Goal: Check status: Check status

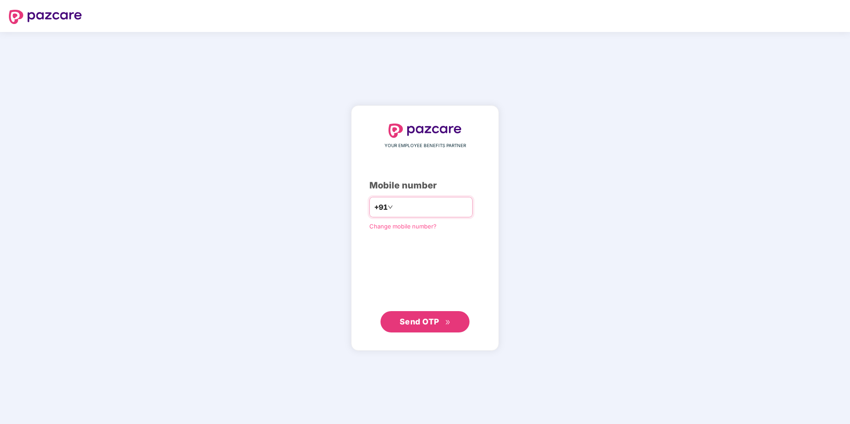
click at [424, 207] on input "number" at bounding box center [431, 207] width 73 height 14
click at [419, 326] on span "Send OTP" at bounding box center [424, 321] width 51 height 12
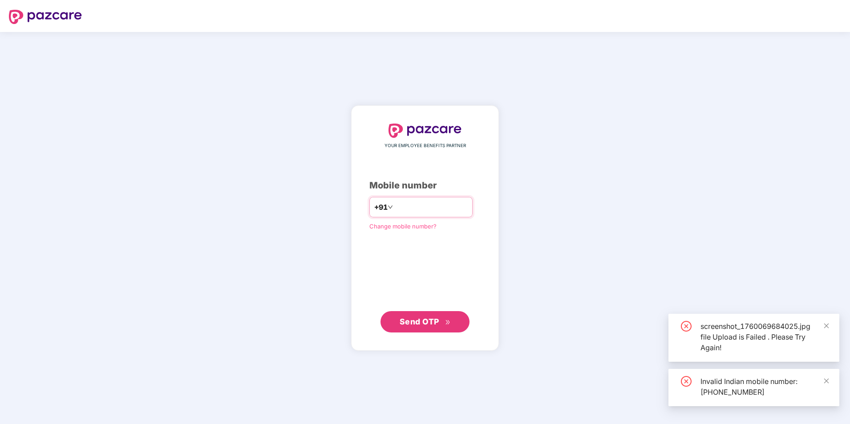
click at [395, 207] on input "**********" at bounding box center [431, 207] width 73 height 14
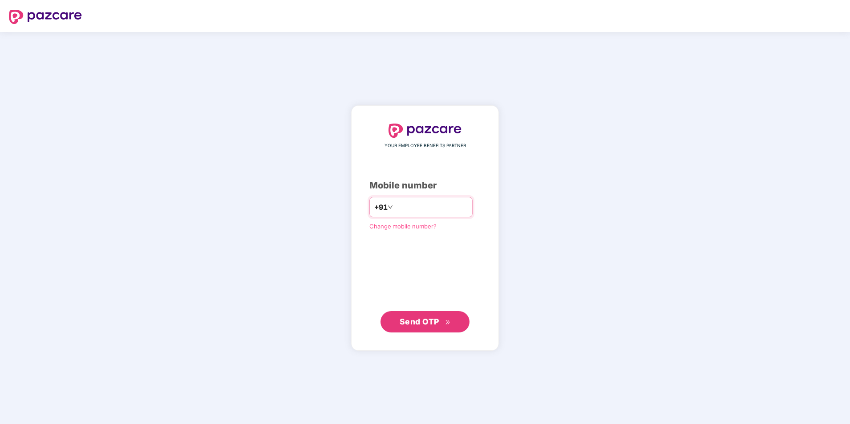
type input "**********"
click at [431, 327] on span "Send OTP" at bounding box center [424, 321] width 51 height 12
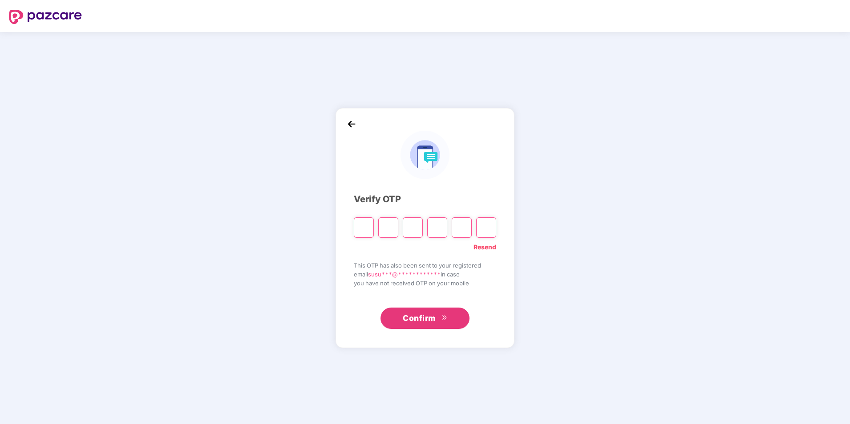
type input "*"
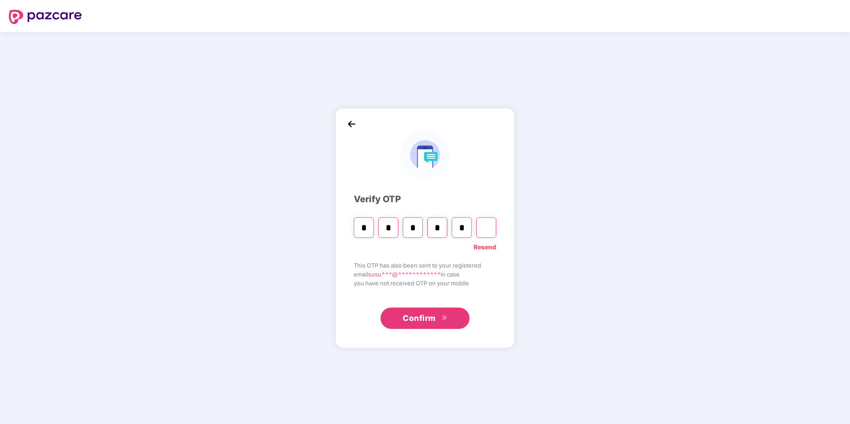
type input "*"
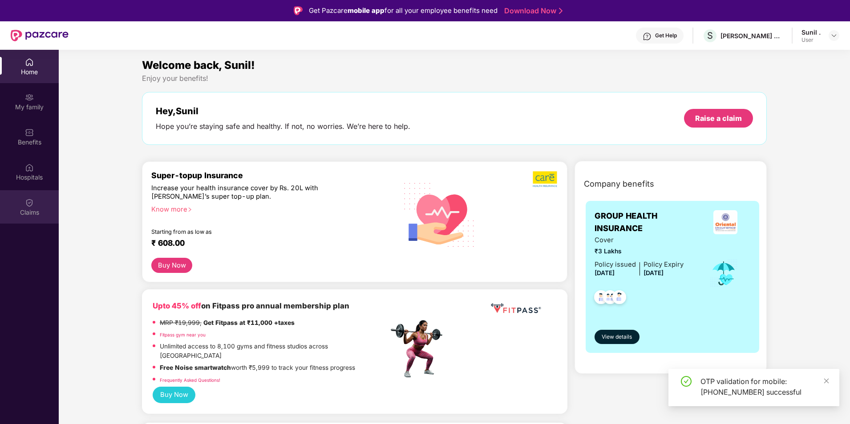
click at [28, 216] on div "Claims" at bounding box center [29, 212] width 59 height 9
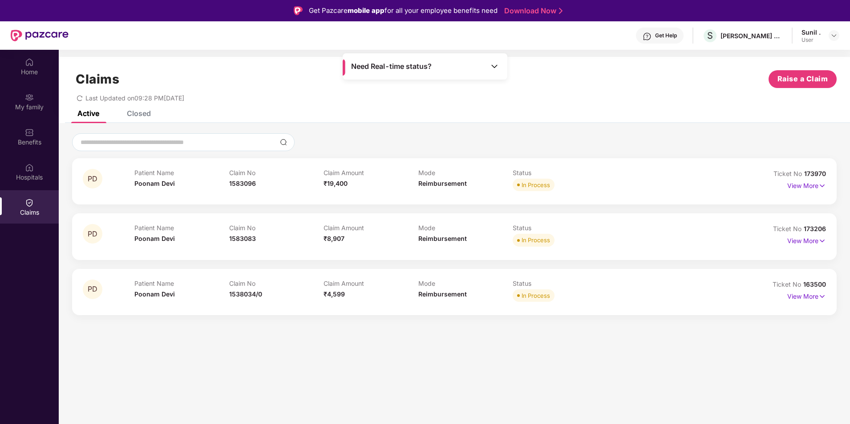
click at [149, 113] on div "Closed" at bounding box center [139, 113] width 24 height 9
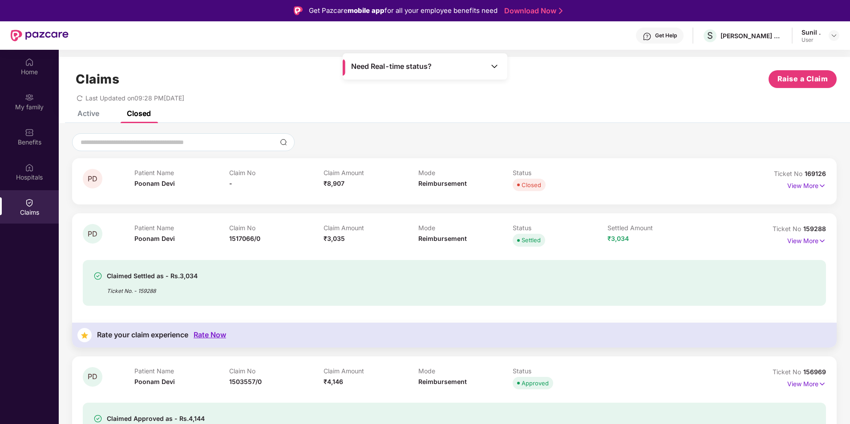
click at [88, 113] on div "Active" at bounding box center [88, 113] width 22 height 9
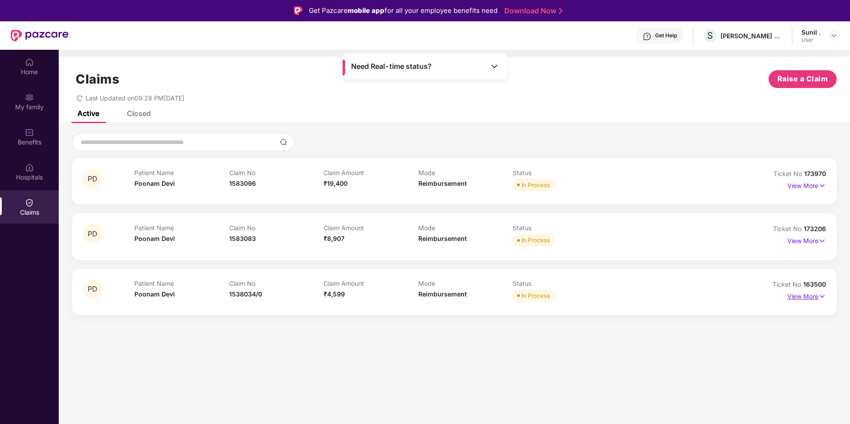
click at [805, 292] on p "View More" at bounding box center [806, 296] width 39 height 12
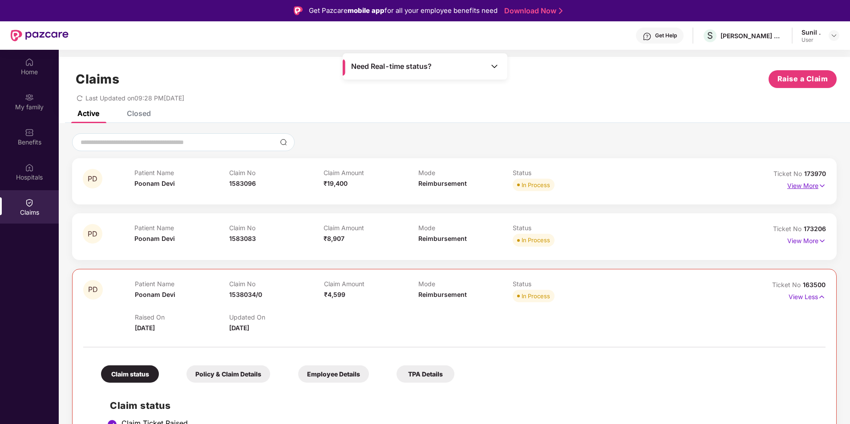
click at [791, 181] on p "View More" at bounding box center [806, 185] width 39 height 12
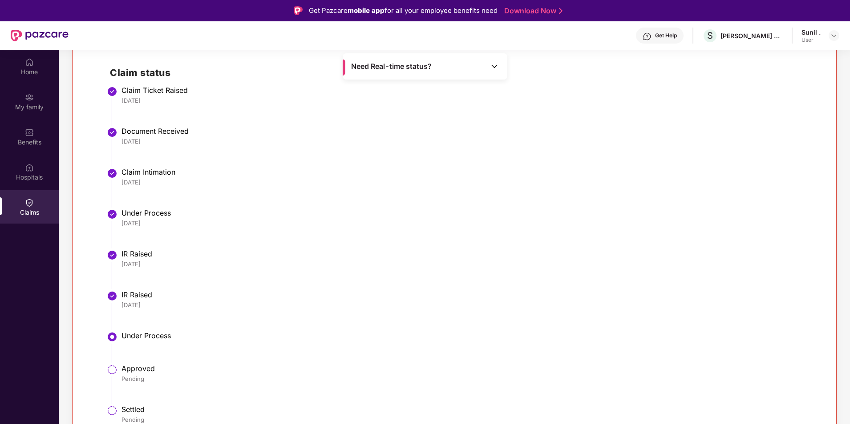
scroll to position [311, 0]
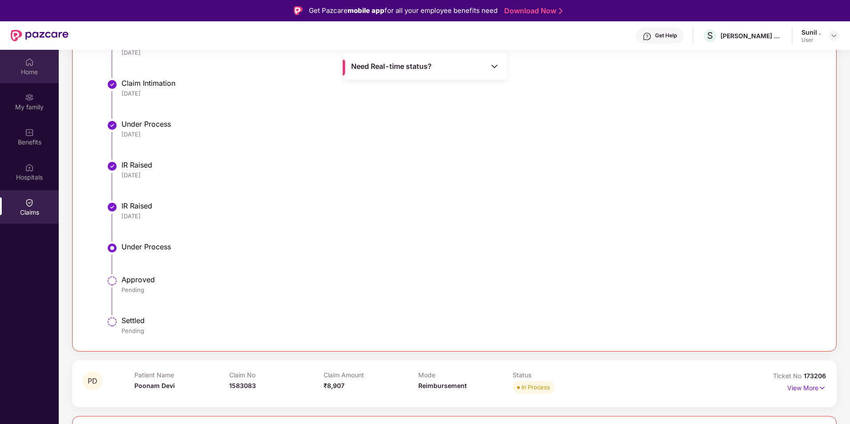
click at [24, 60] on div "Home" at bounding box center [29, 66] width 59 height 33
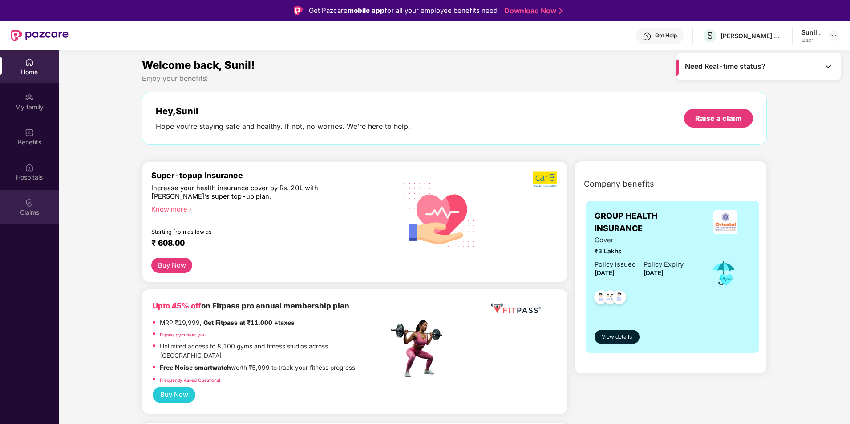
click at [27, 205] on img at bounding box center [29, 202] width 9 height 9
